Goal: Navigation & Orientation: Find specific page/section

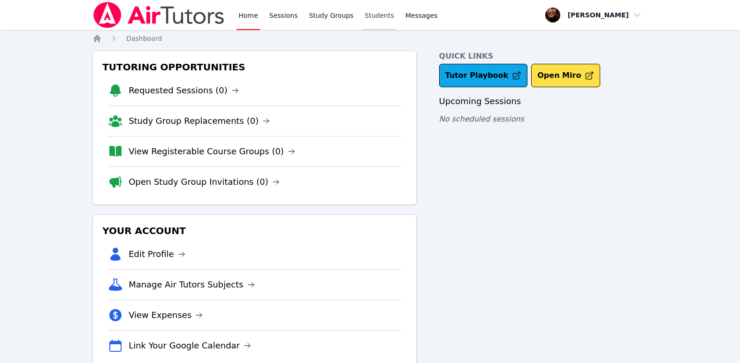
click at [363, 17] on link "Students" at bounding box center [379, 15] width 33 height 30
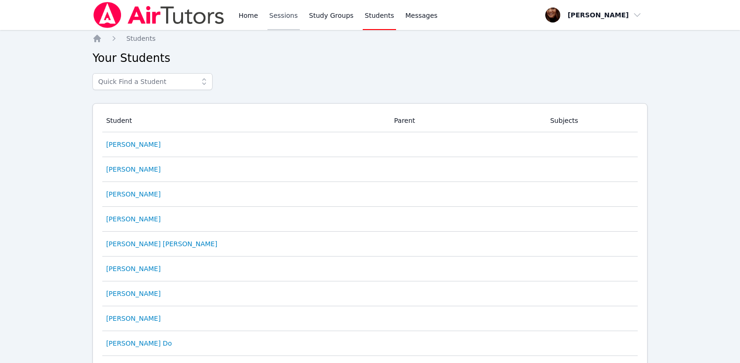
click at [277, 20] on link "Sessions" at bounding box center [283, 15] width 32 height 30
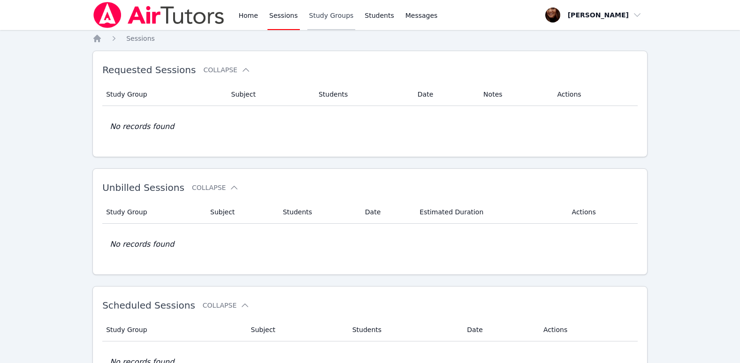
click at [317, 19] on link "Study Groups" at bounding box center [331, 15] width 48 height 30
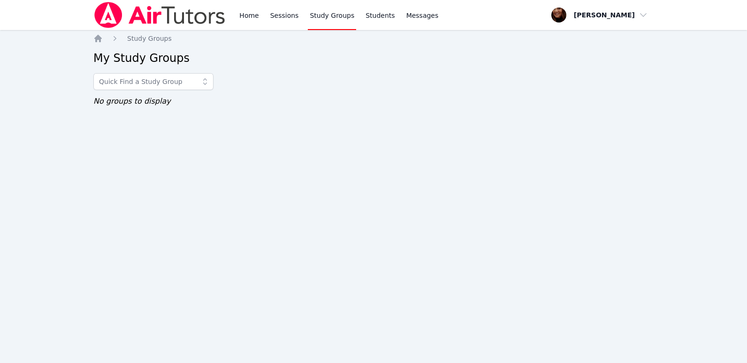
click at [207, 84] on icon at bounding box center [204, 81] width 9 height 9
click at [376, 18] on link "Students" at bounding box center [380, 15] width 33 height 30
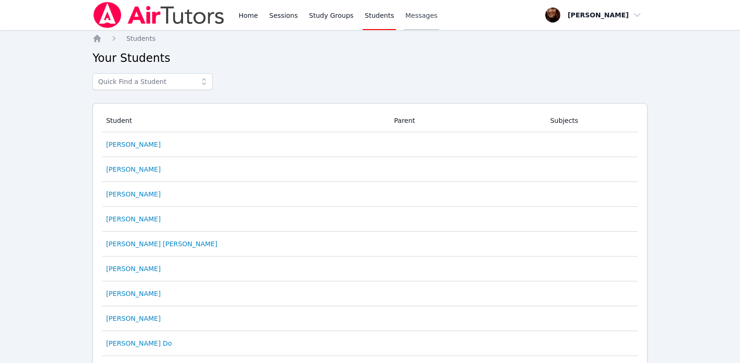
click at [412, 15] on span "Messages" at bounding box center [421, 15] width 32 height 9
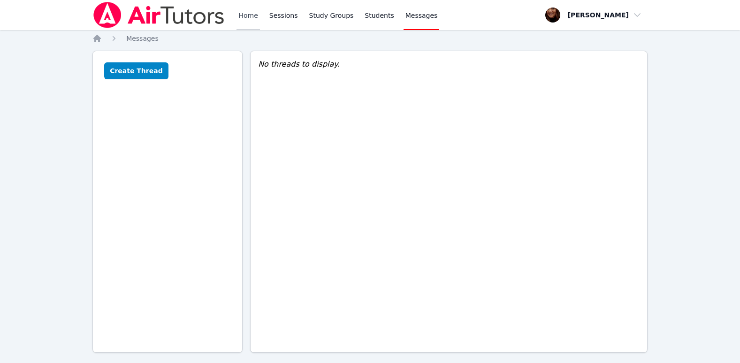
click at [250, 17] on link "Home" at bounding box center [247, 15] width 23 height 30
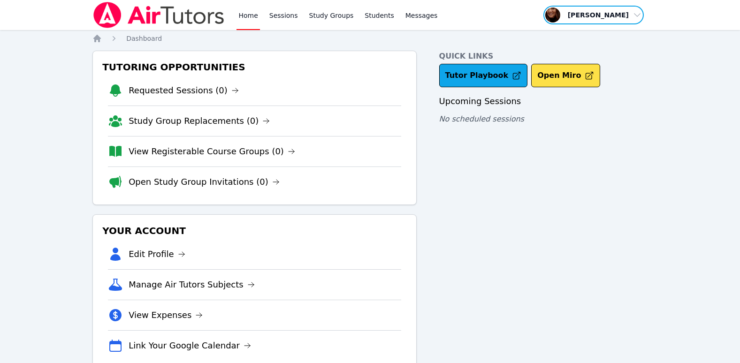
click at [632, 18] on span "button" at bounding box center [593, 15] width 102 height 21
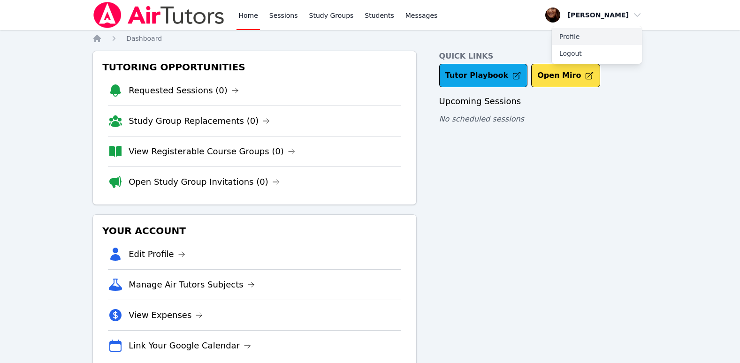
click at [554, 36] on link "Profile" at bounding box center [597, 36] width 90 height 17
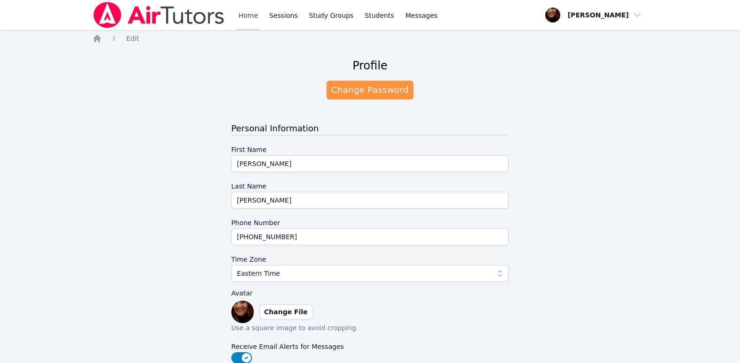
click at [242, 13] on link "Home" at bounding box center [247, 15] width 23 height 30
